Goal: Transaction & Acquisition: Purchase product/service

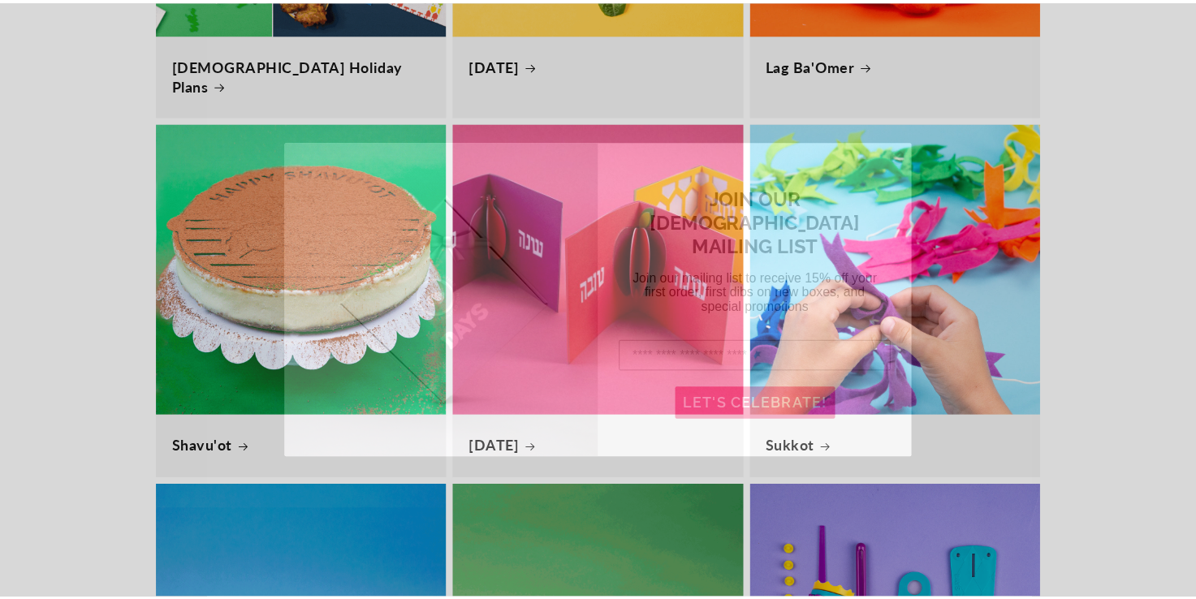
scroll to position [0, 1196]
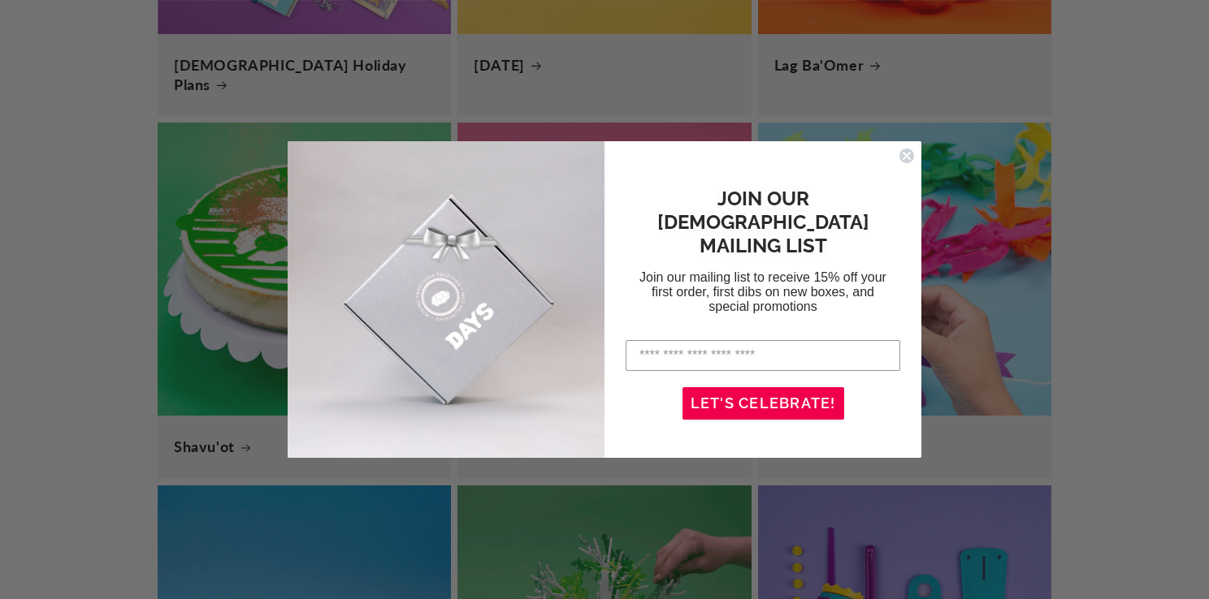
click at [904, 158] on icon "Close dialog" at bounding box center [906, 156] width 6 height 6
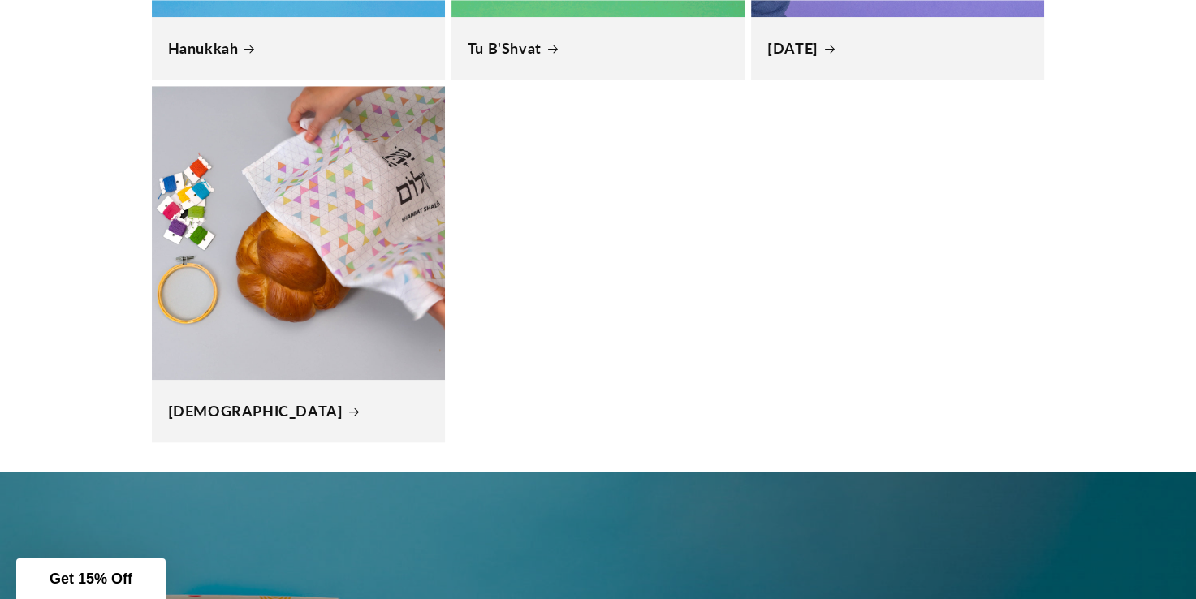
scroll to position [0, 0]
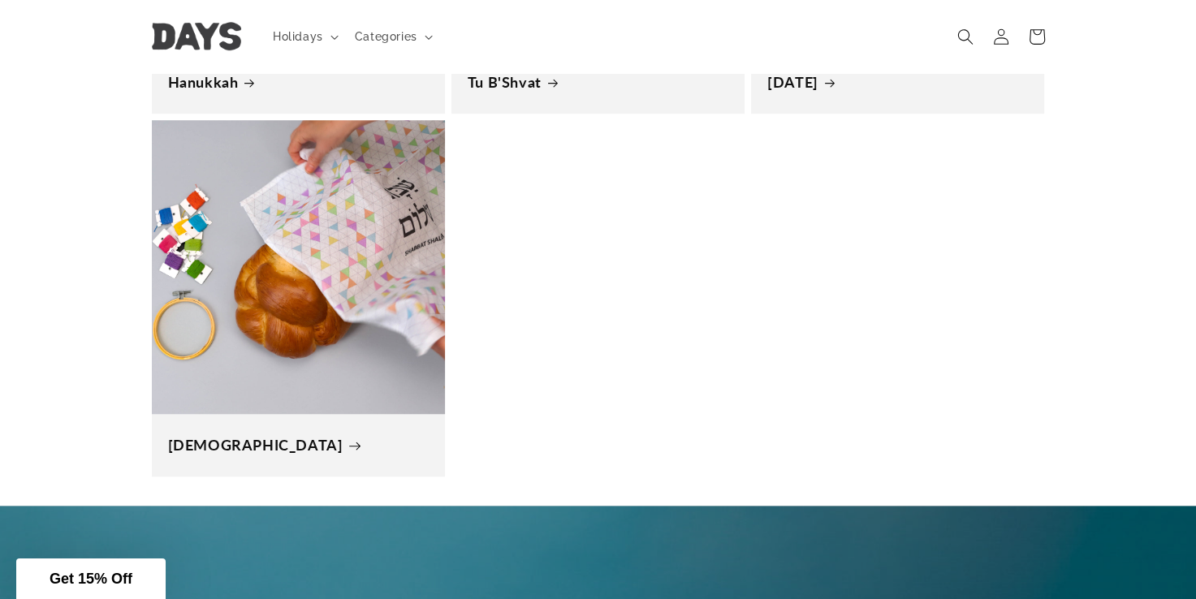
click at [370, 436] on link "[DEMOGRAPHIC_DATA]" at bounding box center [298, 445] width 261 height 19
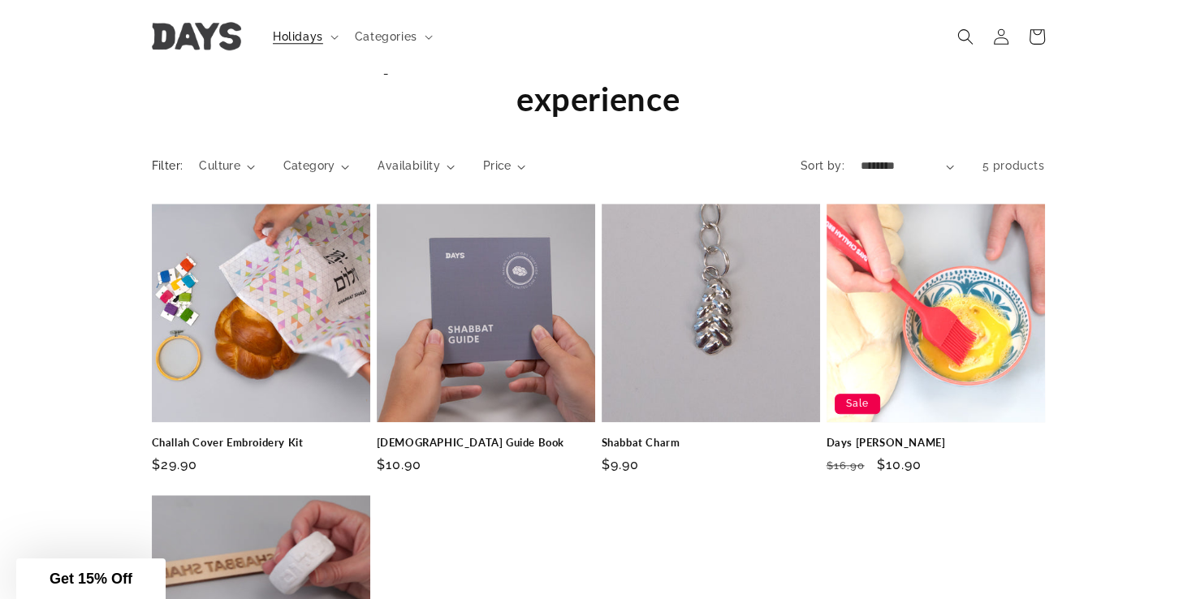
scroll to position [1536, 0]
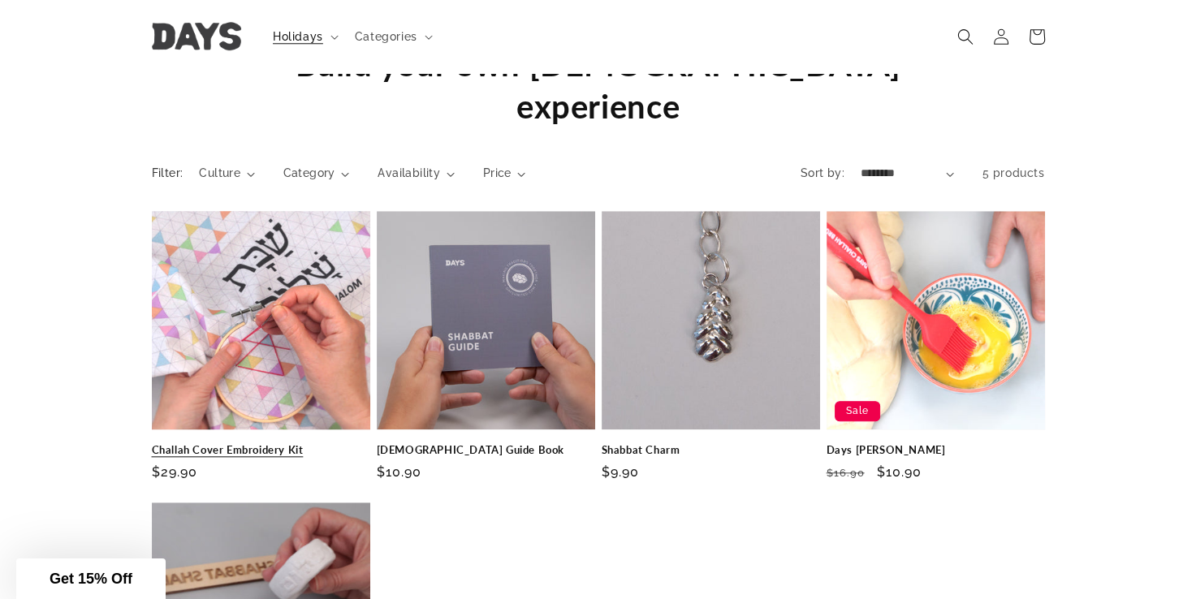
click at [289, 443] on link "Challah Cover Embroidery Kit" at bounding box center [261, 450] width 218 height 14
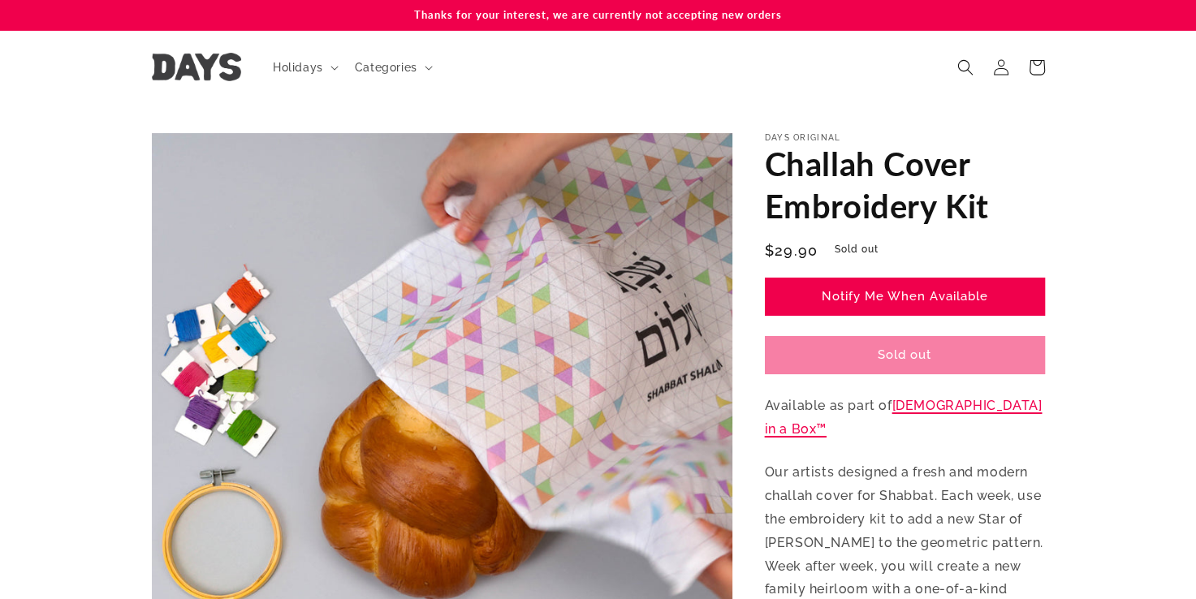
click at [953, 407] on link "[DEMOGRAPHIC_DATA] in a Box™" at bounding box center [904, 417] width 278 height 39
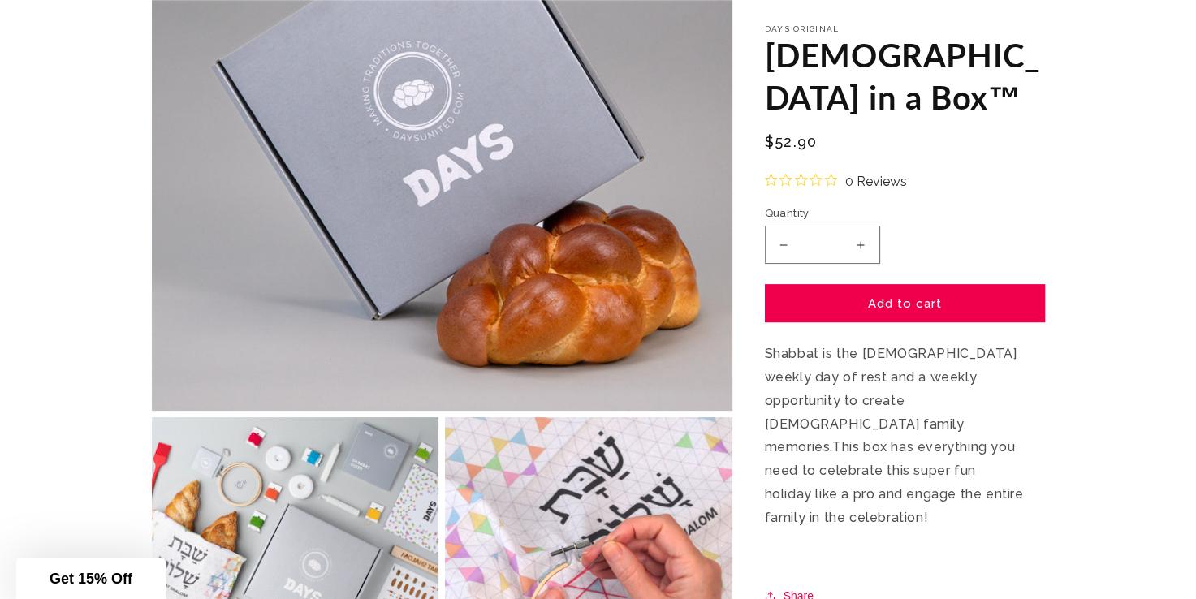
scroll to position [346, 0]
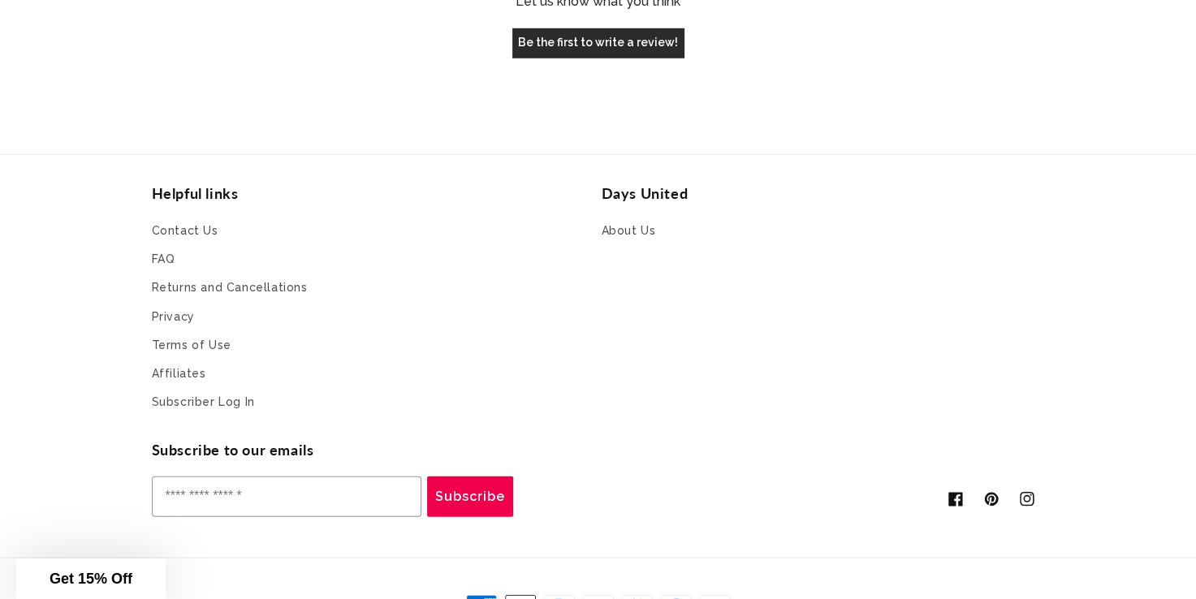
scroll to position [4666, 0]
